Goal: Information Seeking & Learning: Learn about a topic

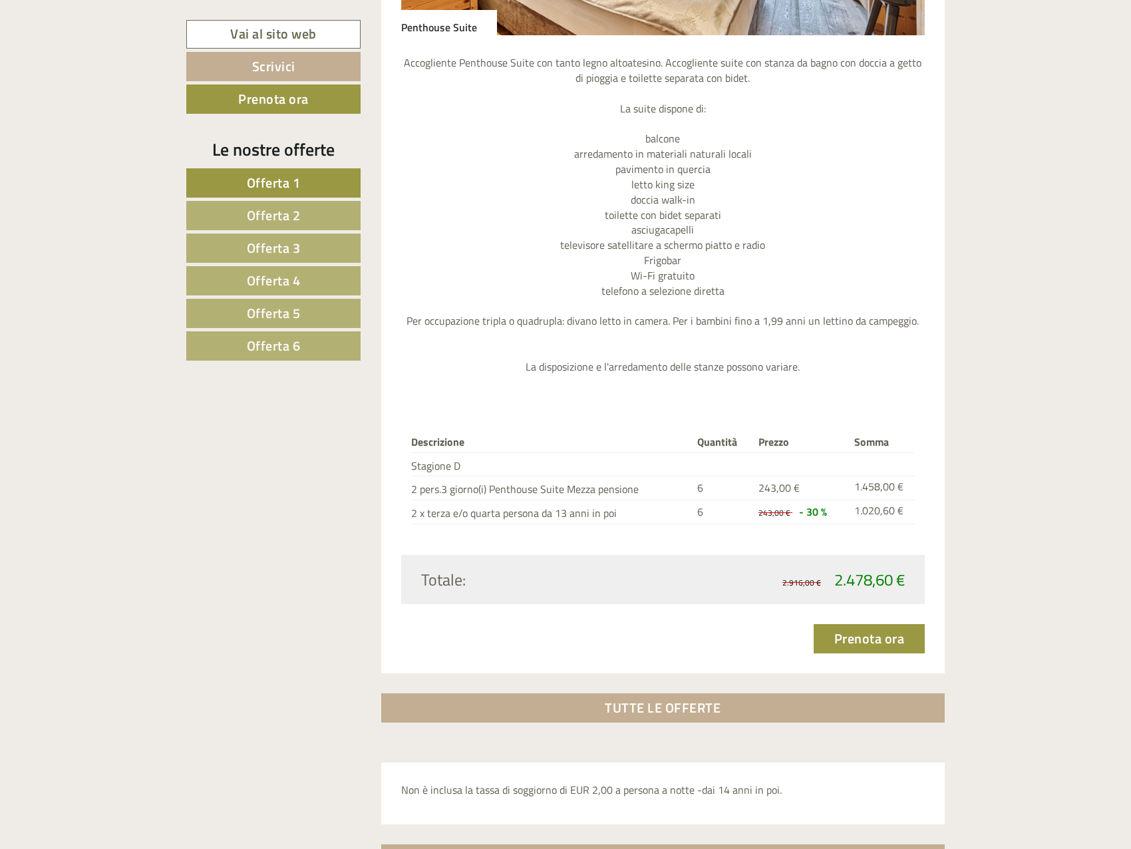
scroll to position [4258, 0]
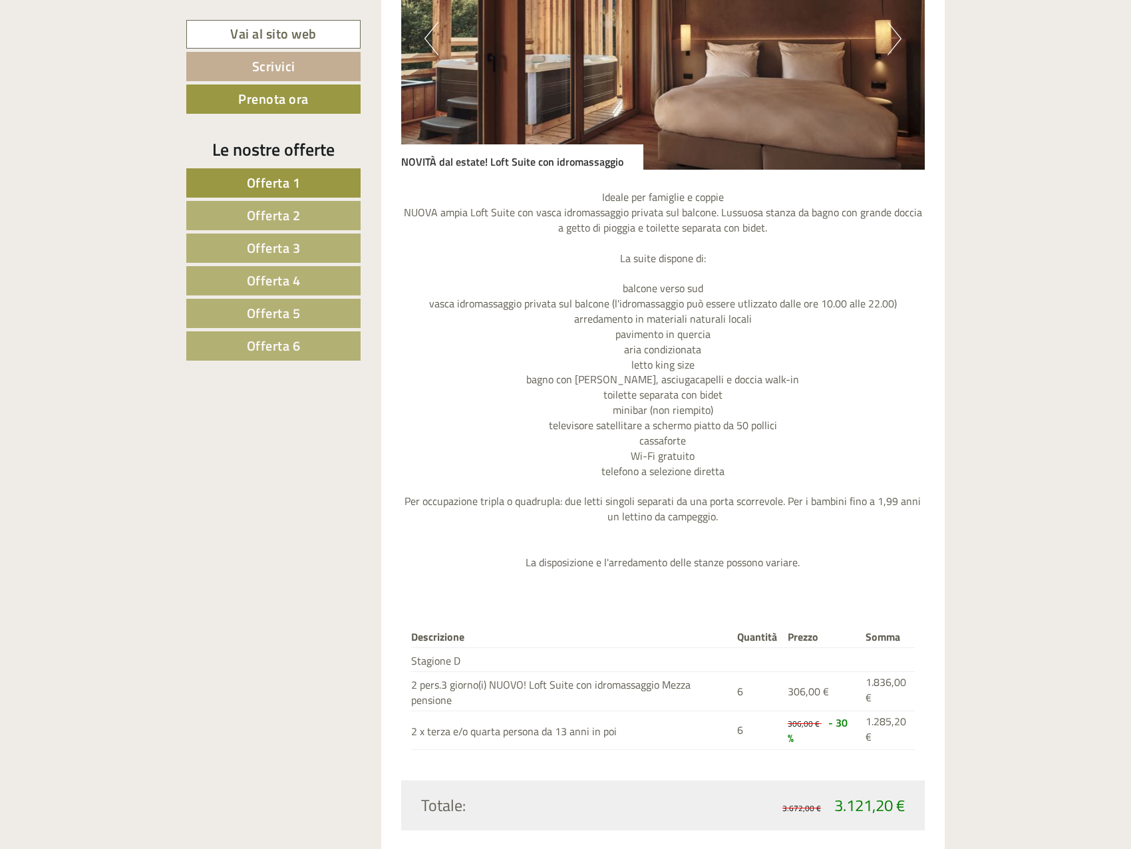
scroll to position [1597, 0]
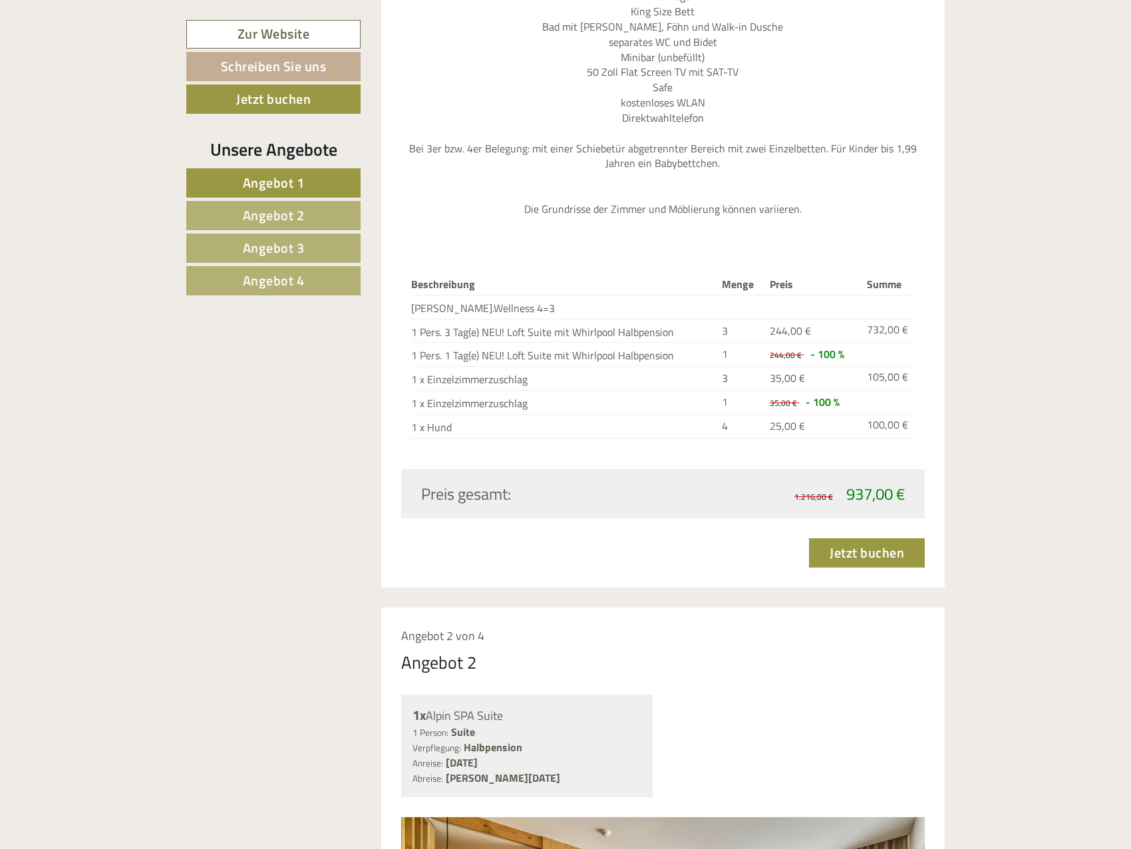
scroll to position [1796, 0]
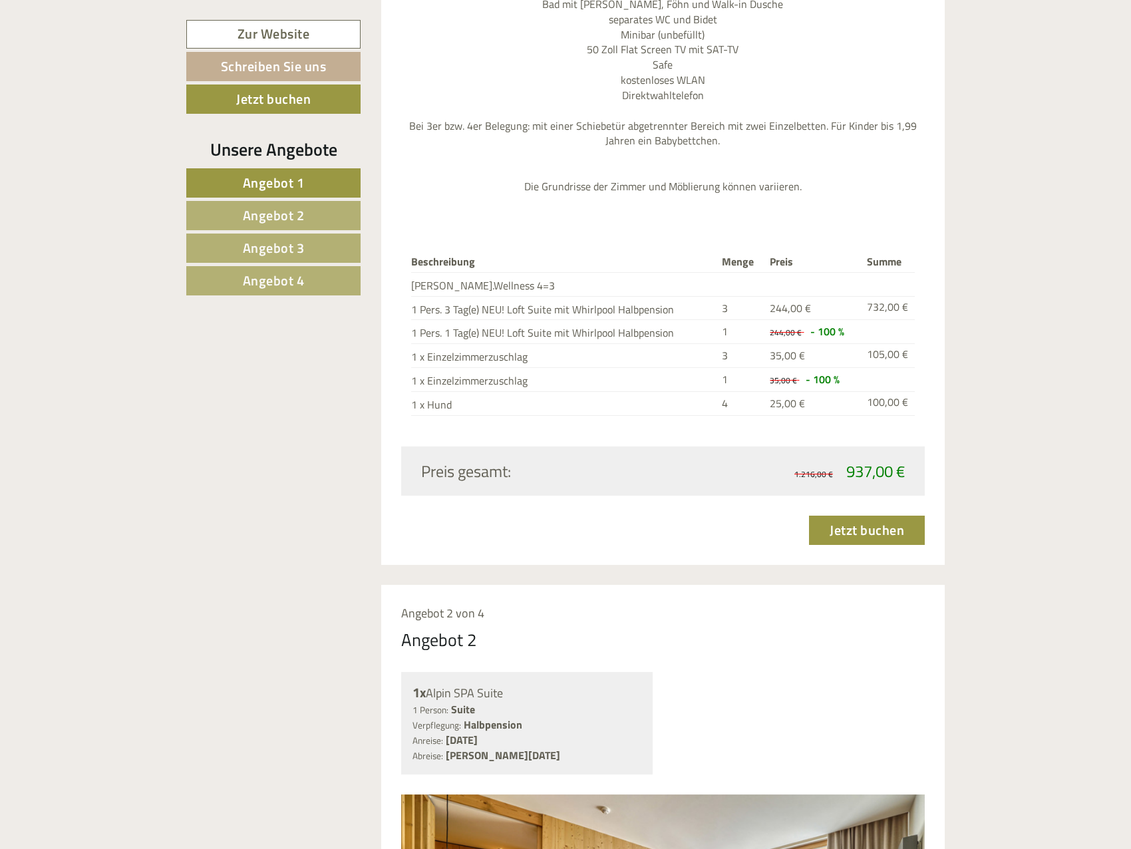
click at [279, 285] on span "Angebot 4" at bounding box center [274, 280] width 62 height 21
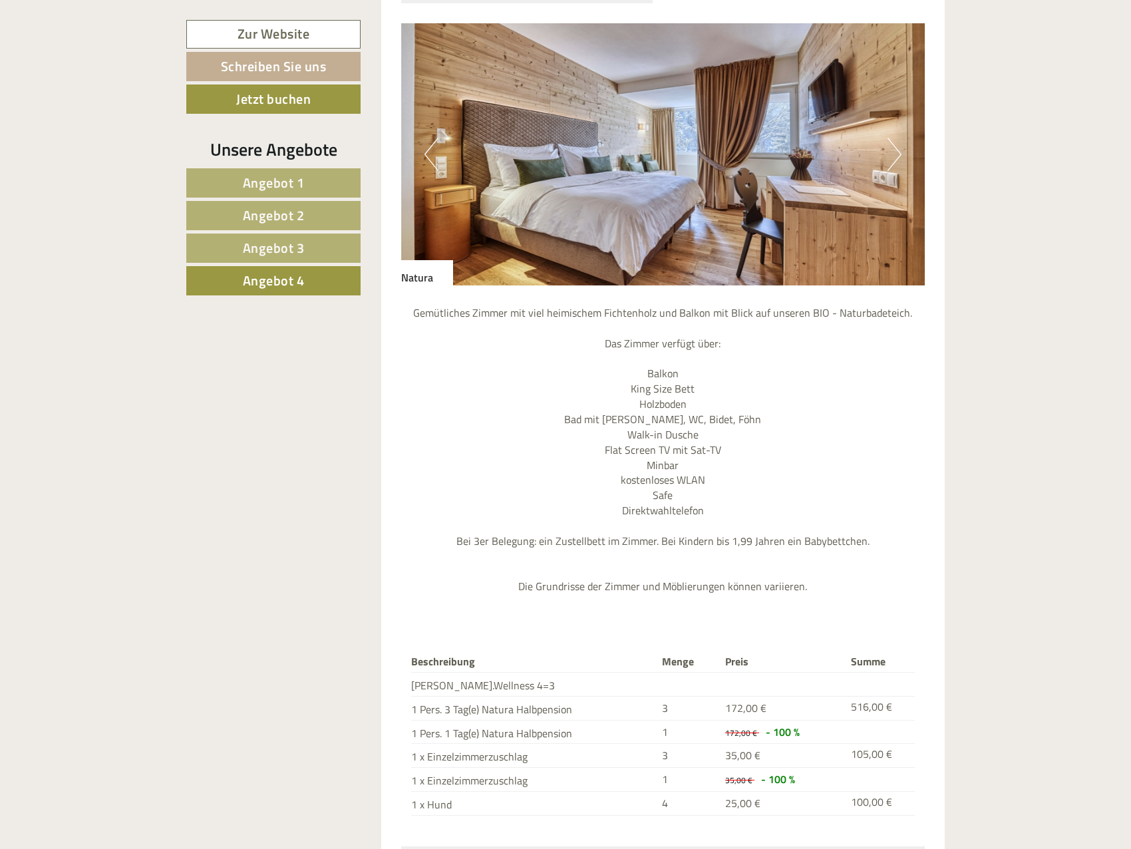
scroll to position [1475, 0]
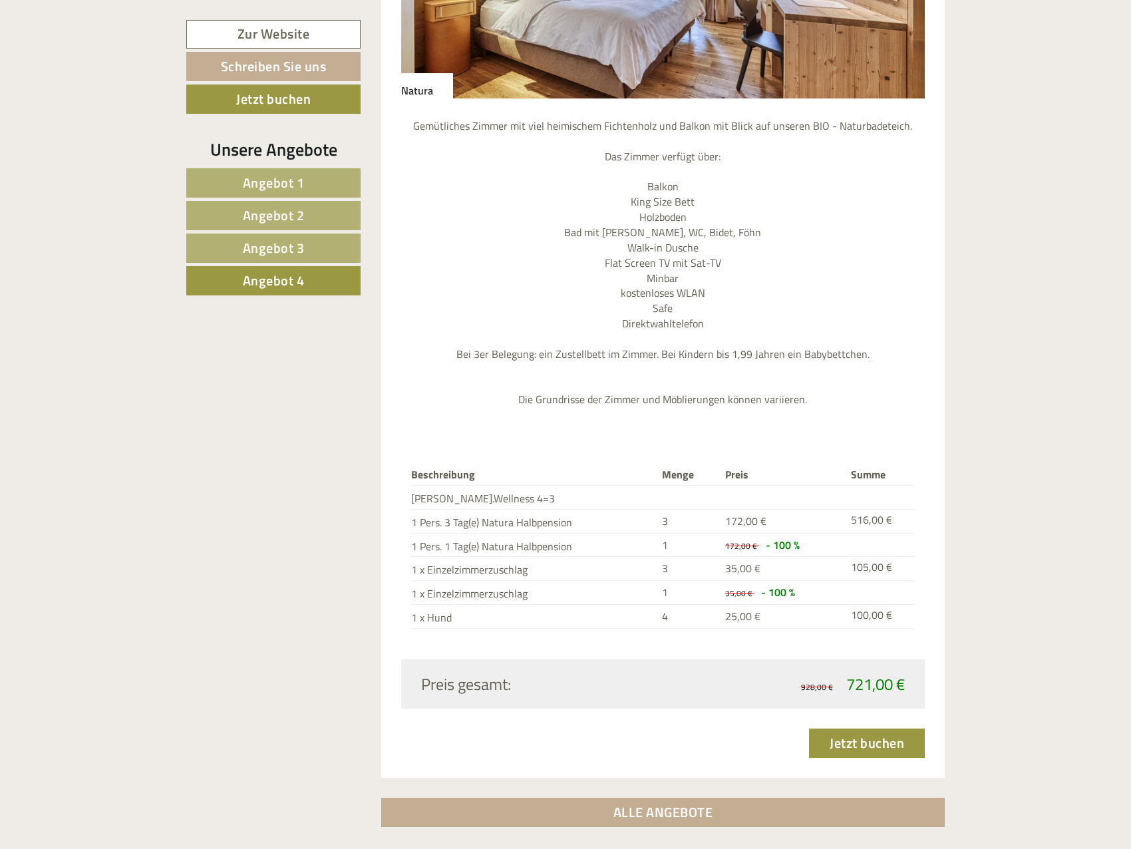
click at [279, 243] on span "Angebot 3" at bounding box center [274, 248] width 62 height 21
